Goal: Information Seeking & Learning: Check status

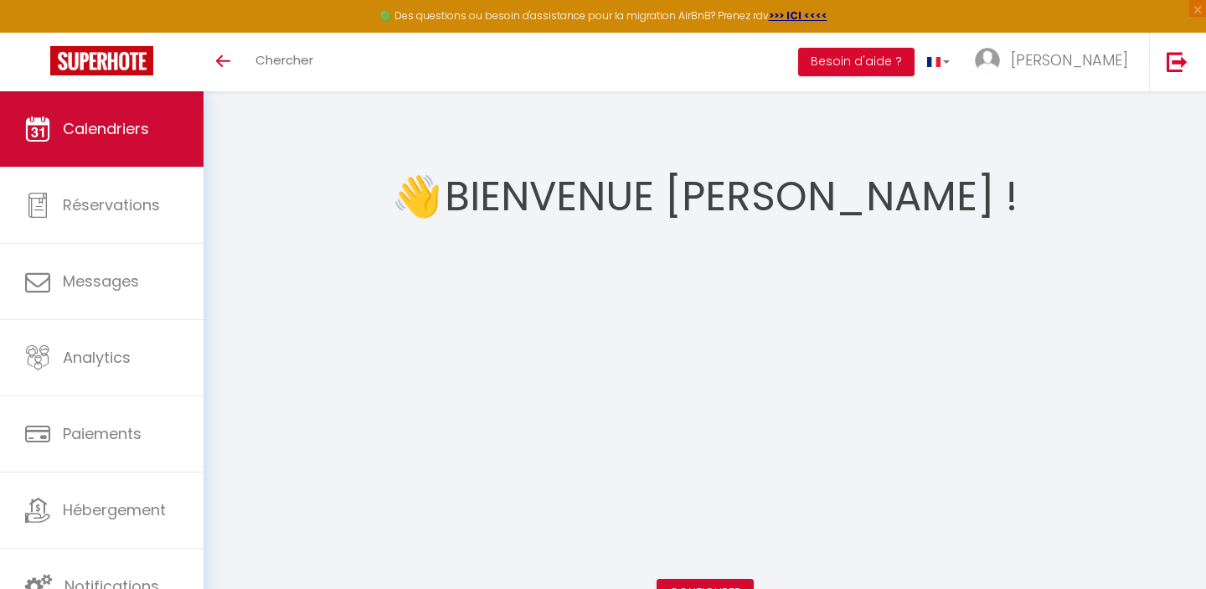
click at [143, 136] on span "Calendriers" at bounding box center [106, 128] width 86 height 21
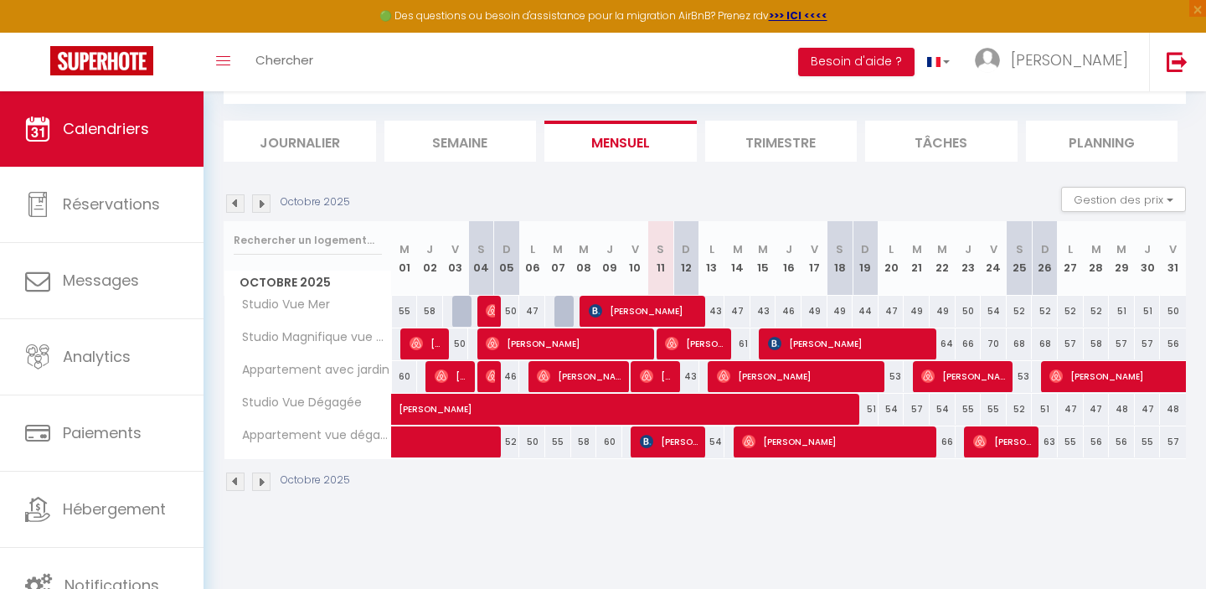
scroll to position [91, 0]
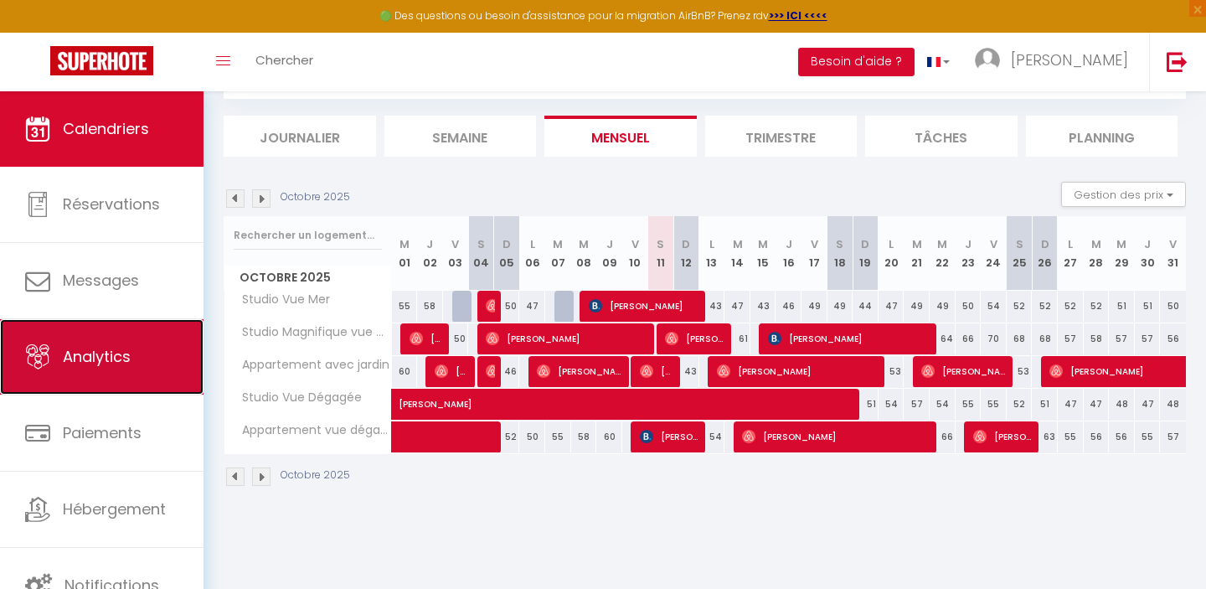
click at [121, 365] on span "Analytics" at bounding box center [97, 356] width 68 height 21
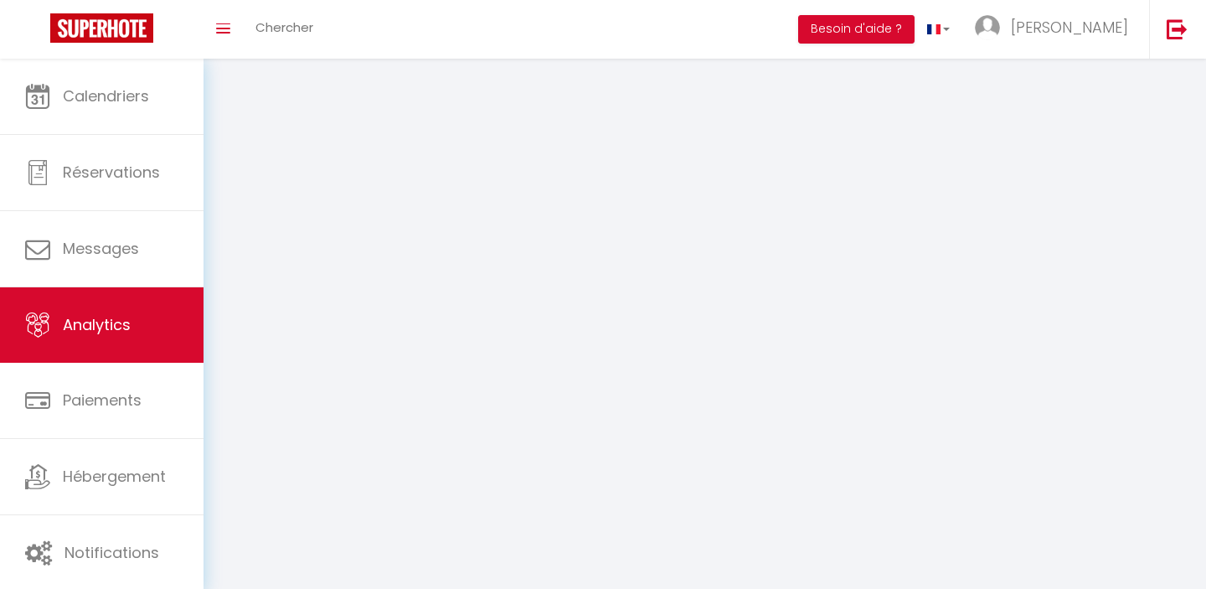
select select "2025"
select select "10"
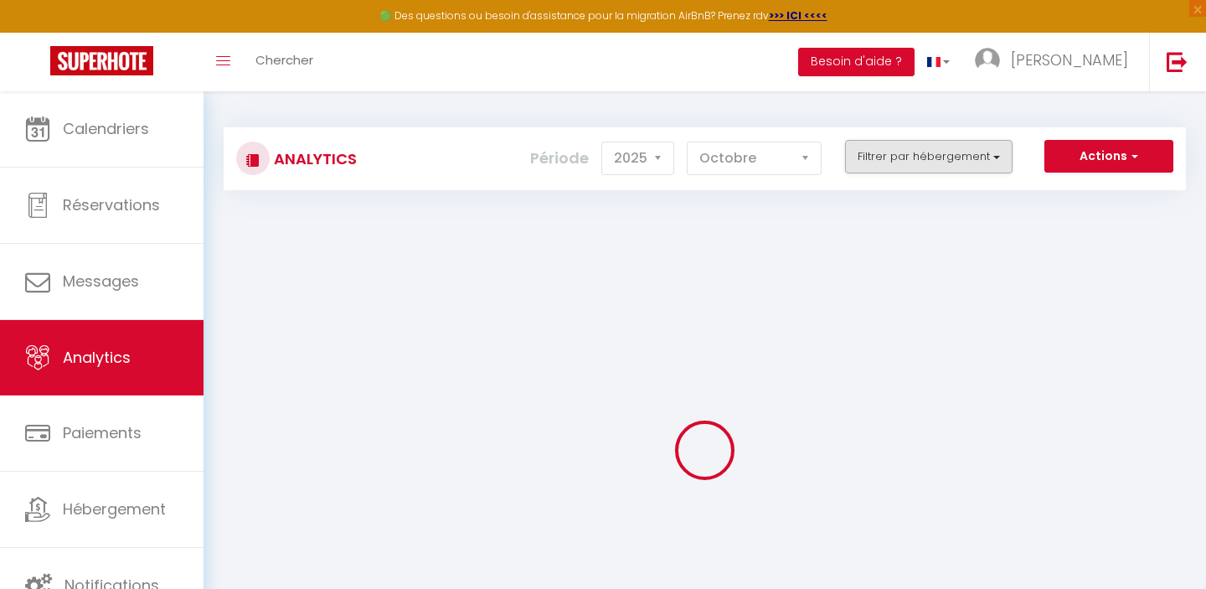
checkbox input "false"
checkbox Mer "false"
checkbox Dégagée "false"
checkbox dégagée "false"
checkbox Mer "false"
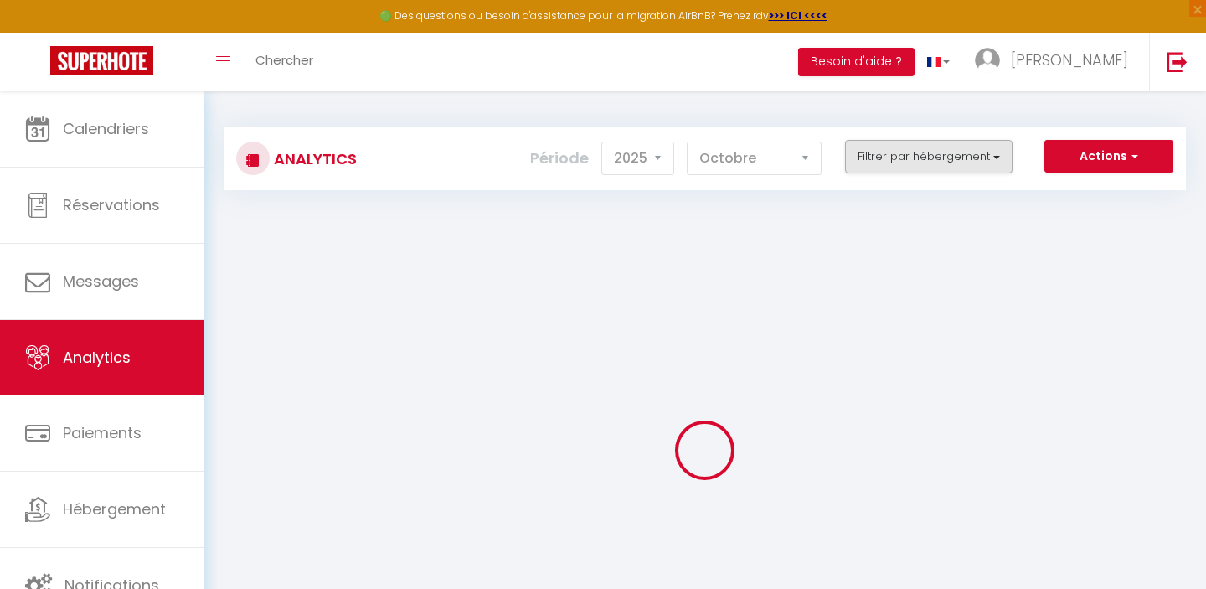
checkbox jardin "false"
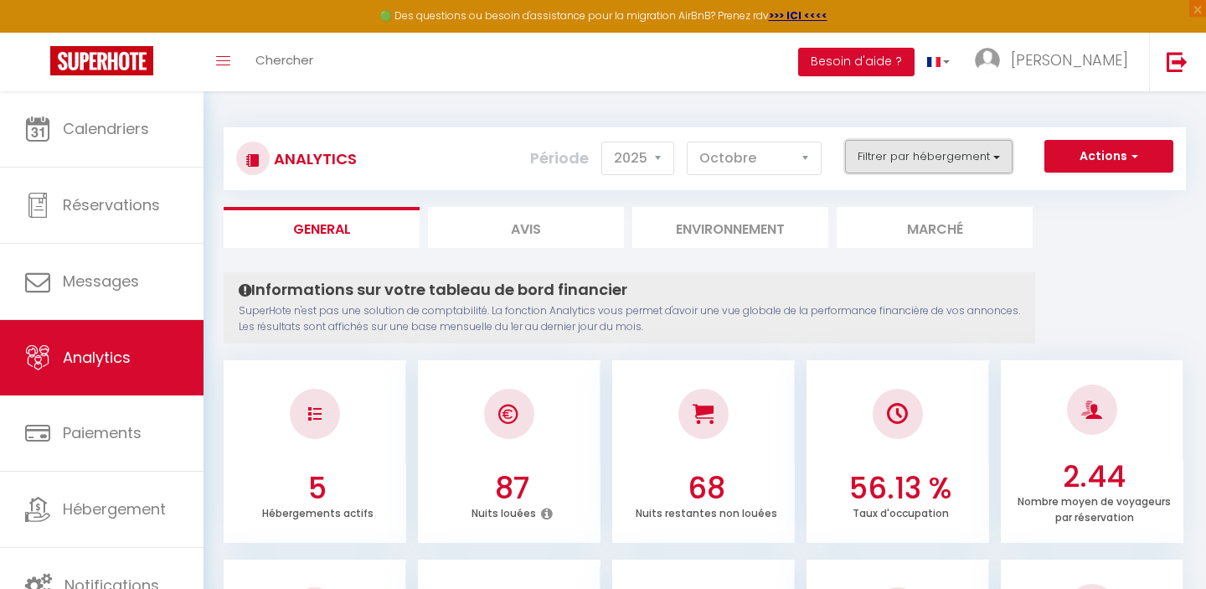
click at [918, 160] on button "Filtrer par hébergement" at bounding box center [928, 156] width 167 height 33
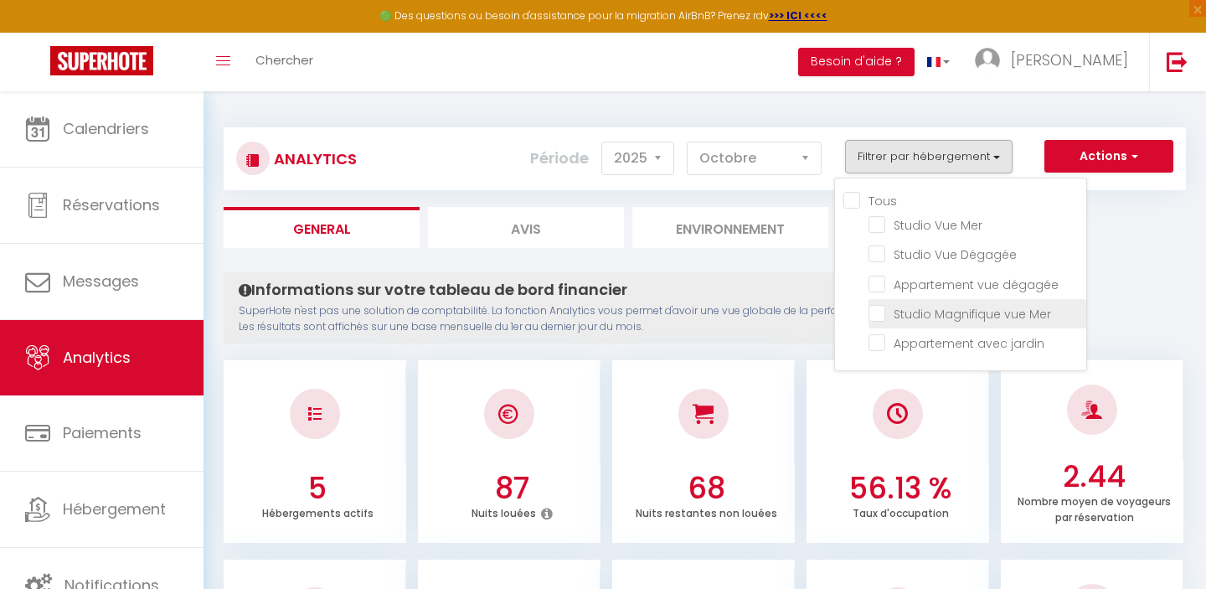
click at [878, 310] on Mer "checkbox" at bounding box center [977, 312] width 218 height 17
checkbox Mer "true"
checkbox Mer "false"
checkbox Dégagée "false"
checkbox dégagée "false"
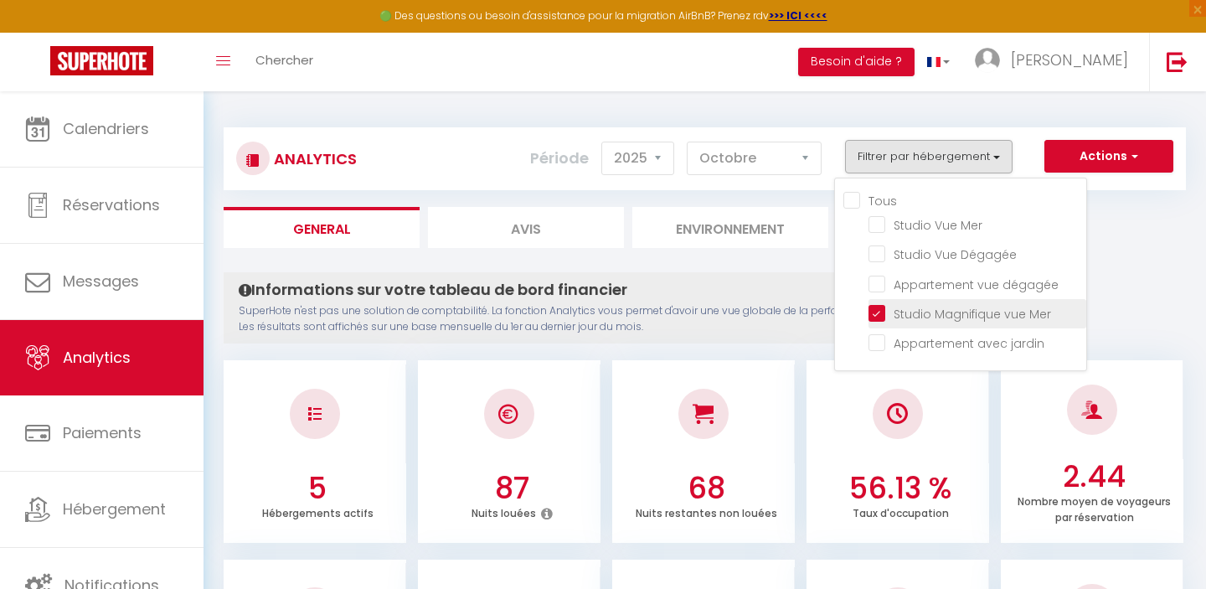
checkbox jardin "false"
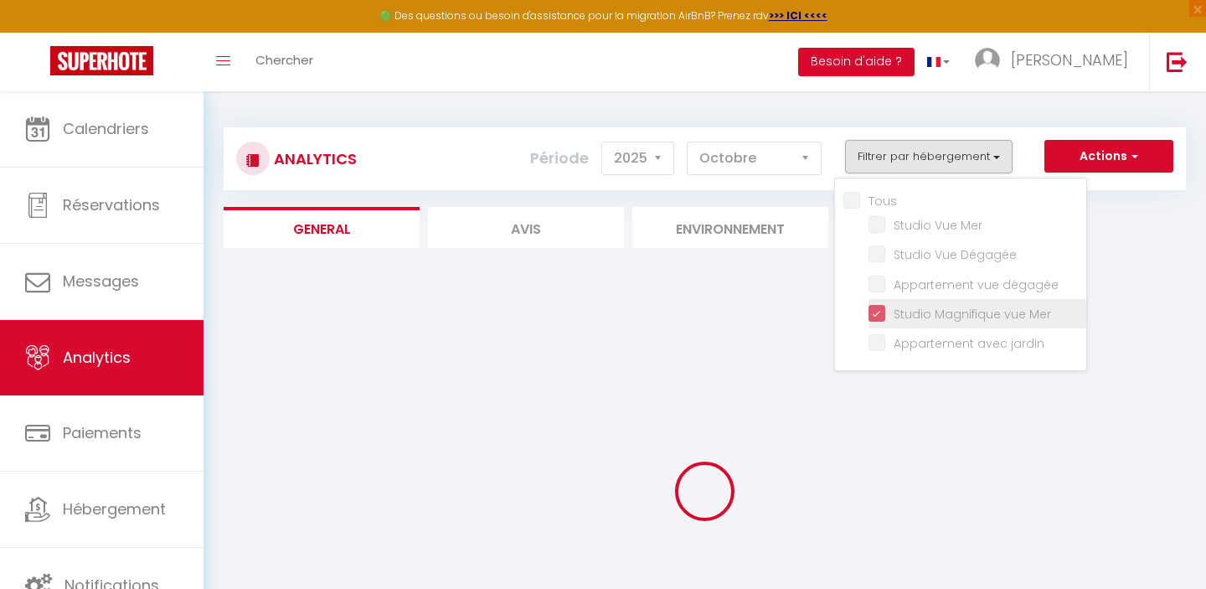
checkbox Mer "false"
checkbox Dégagée "false"
checkbox dégagée "false"
checkbox jardin "false"
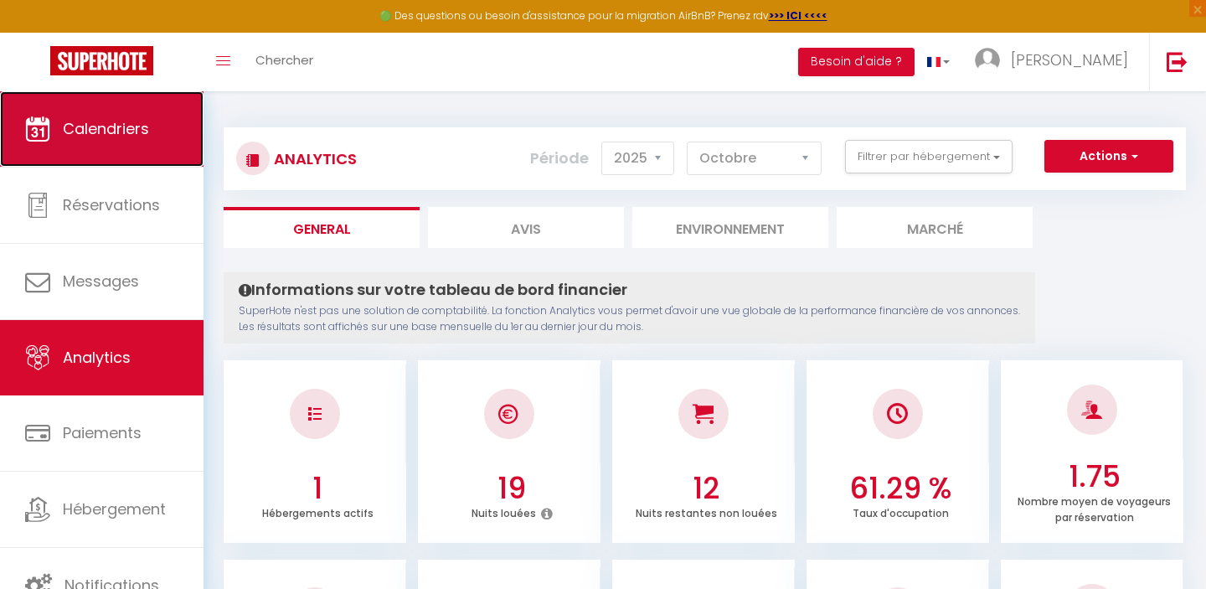
click at [128, 147] on link "Calendriers" at bounding box center [101, 128] width 203 height 75
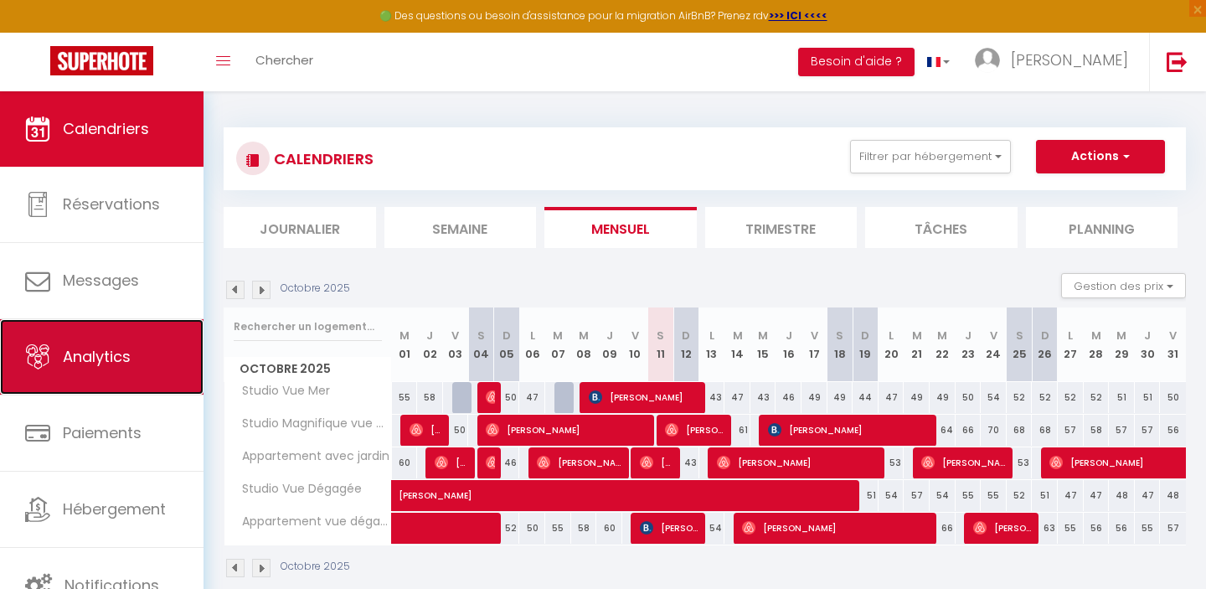
click at [103, 358] on span "Analytics" at bounding box center [97, 356] width 68 height 21
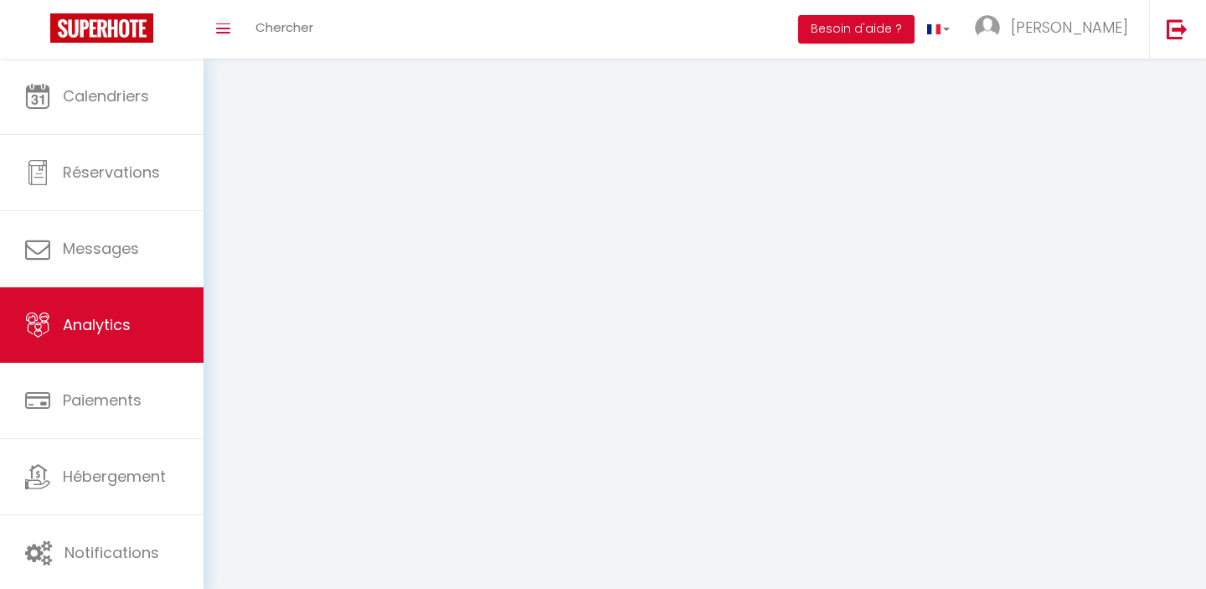
select select "2025"
select select "10"
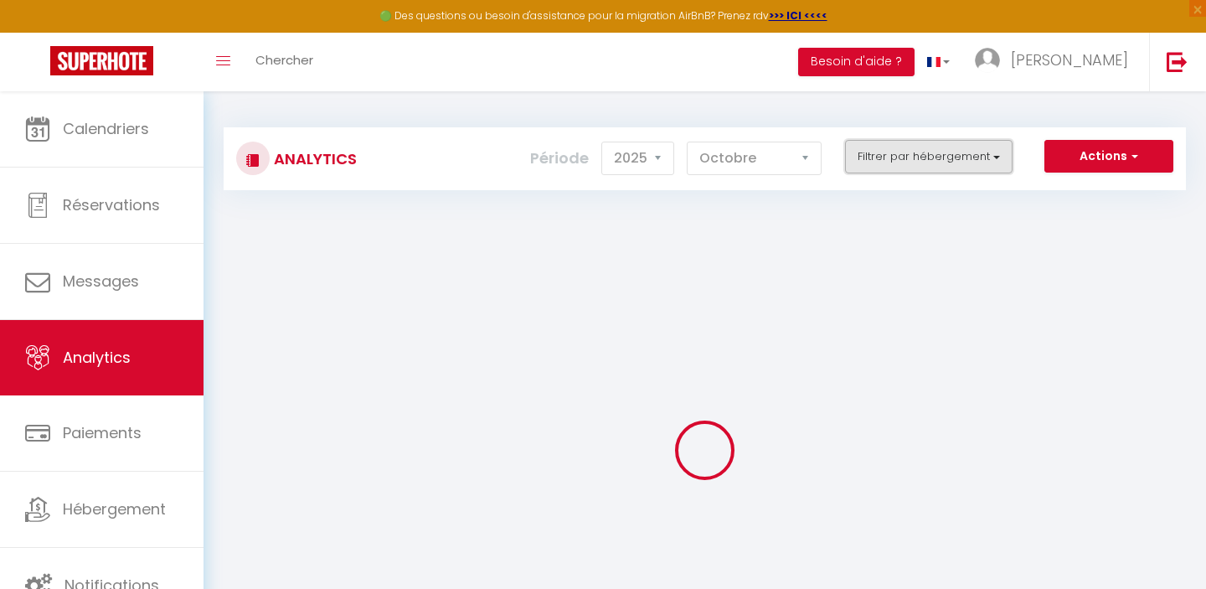
click at [906, 155] on button "Filtrer par hébergement" at bounding box center [928, 156] width 167 height 33
checkbox input "false"
checkbox Mer "false"
checkbox Dégagée "false"
checkbox dégagée "false"
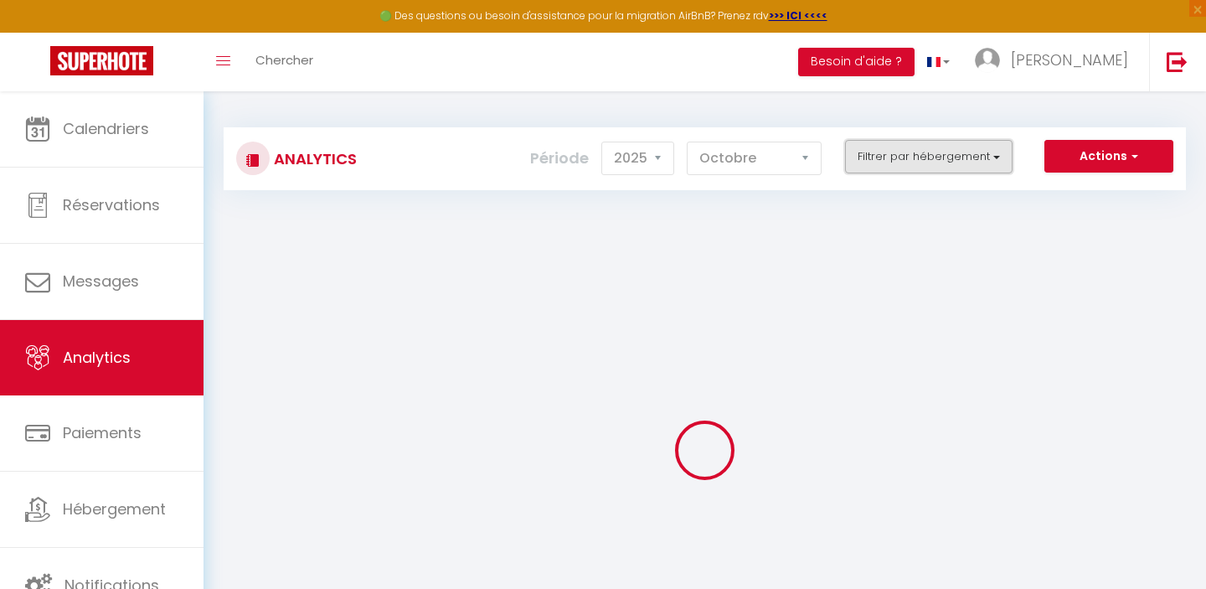
checkbox Mer "false"
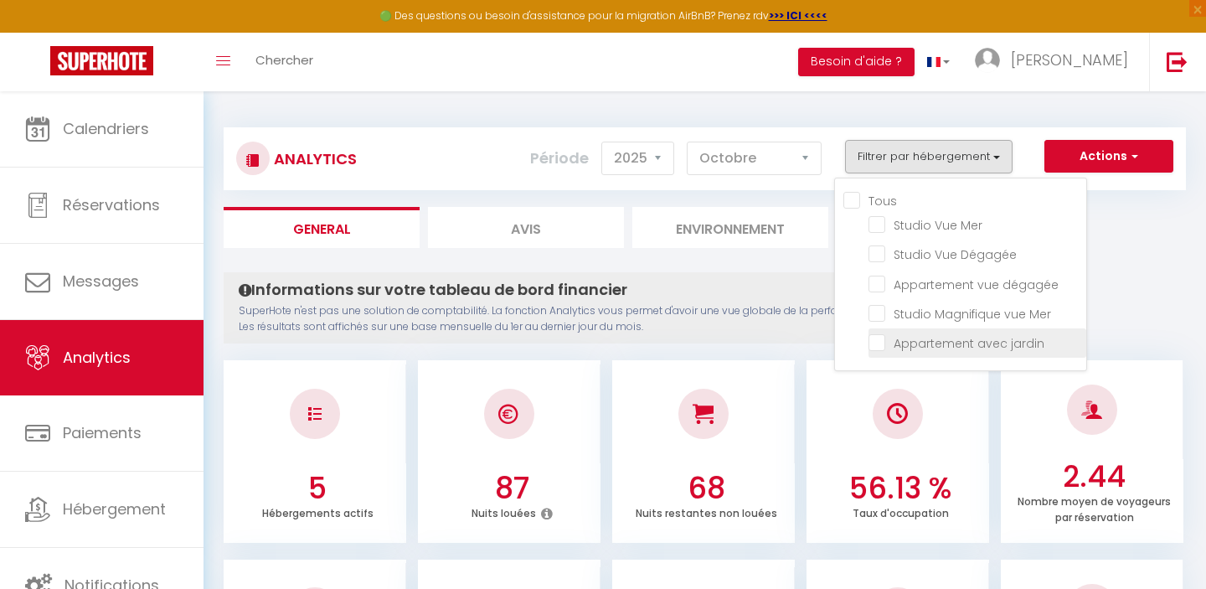
click at [876, 335] on jardin "checkbox" at bounding box center [977, 341] width 218 height 17
checkbox jardin "true"
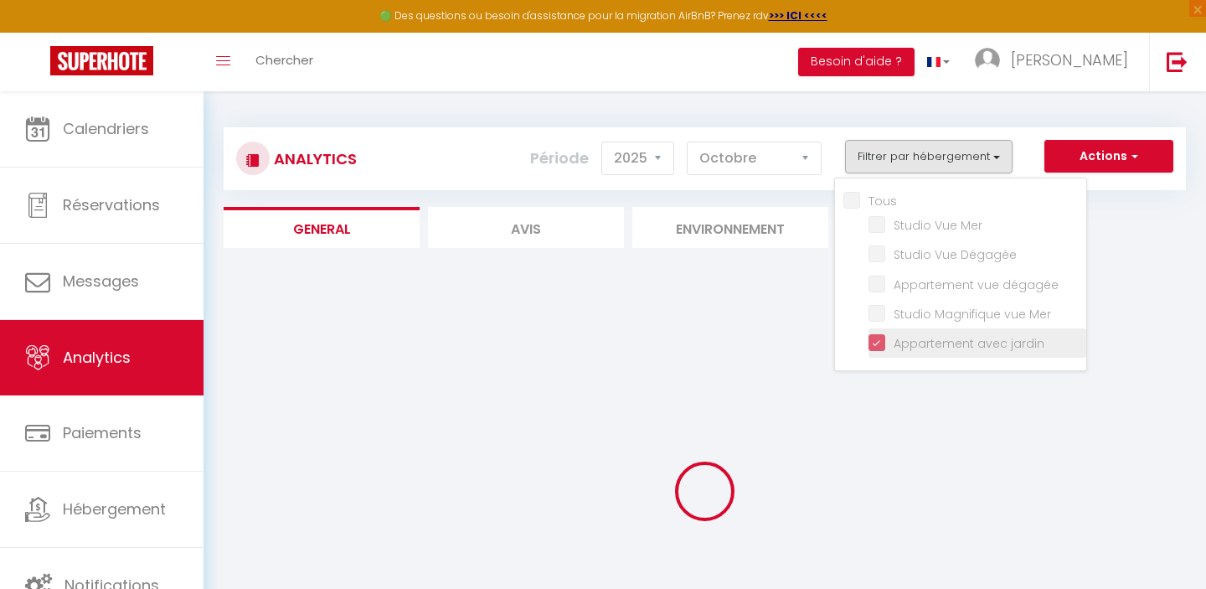
checkbox Mer "false"
checkbox Dégagée "false"
checkbox dégagée "false"
checkbox Mer "false"
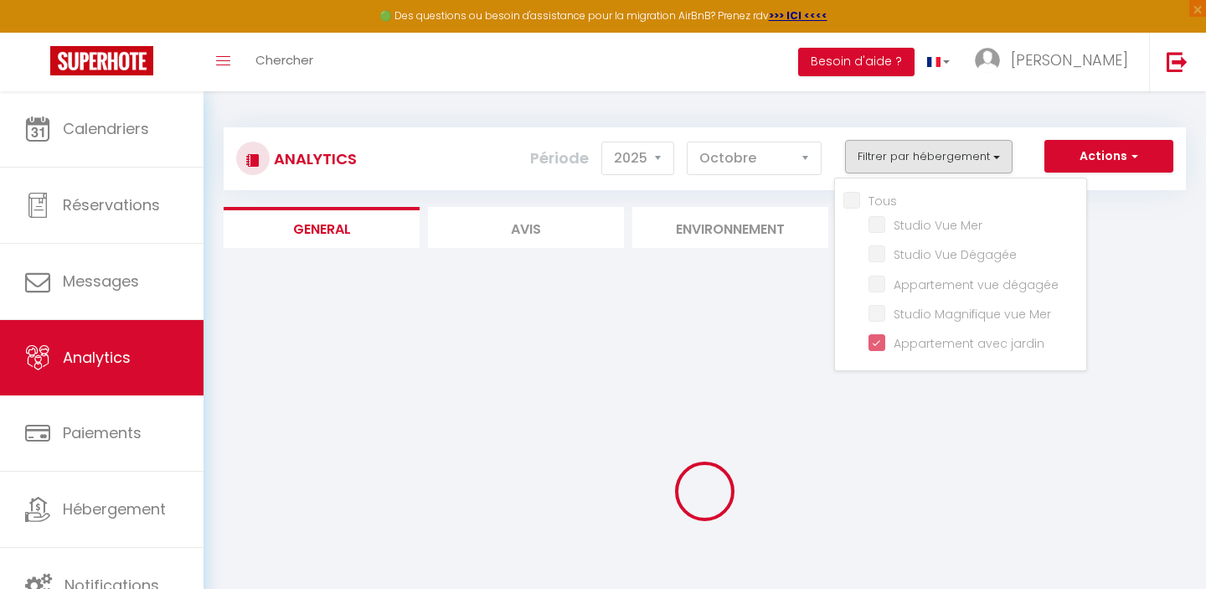
checkbox Dégagée "false"
checkbox dégagée "false"
checkbox Mer "false"
